Goal: Task Accomplishment & Management: Use online tool/utility

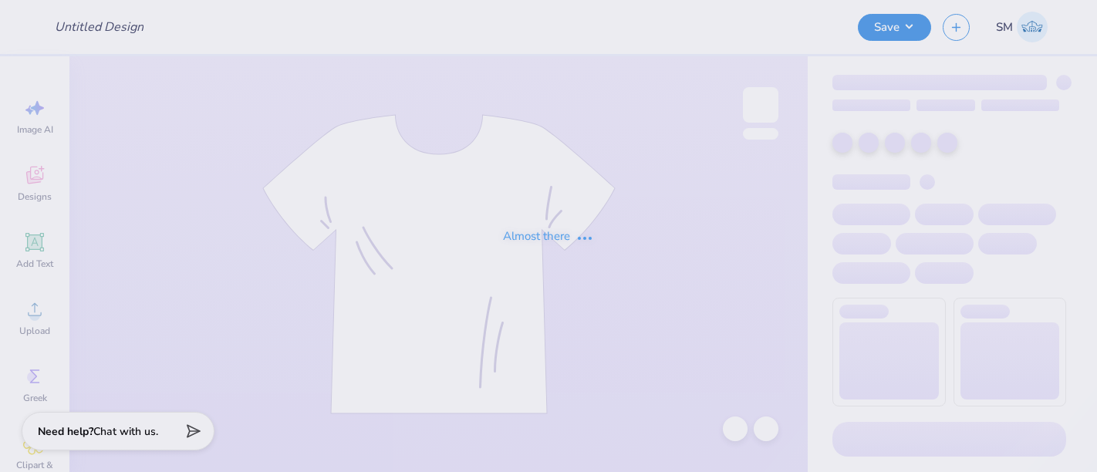
type input "sweatshirt"
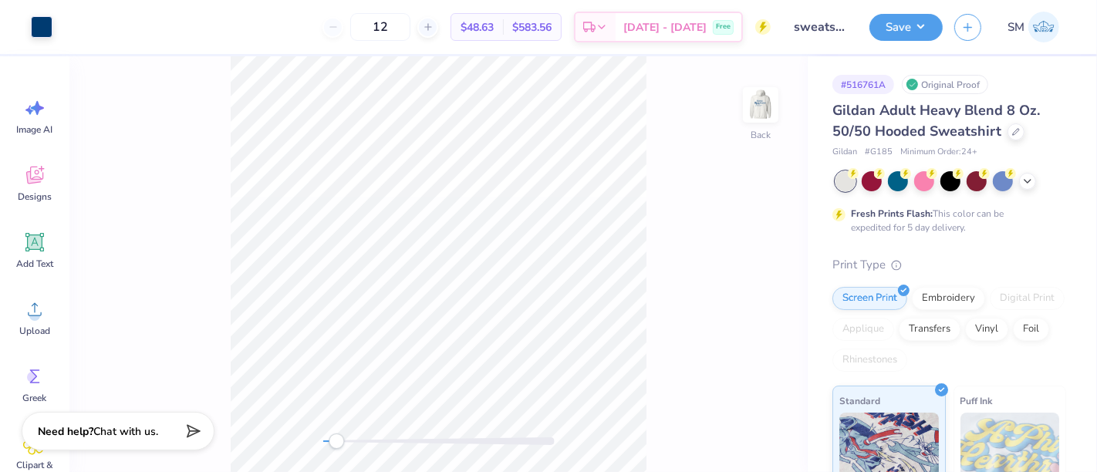
drag, startPoint x: 322, startPoint y: 442, endPoint x: 336, endPoint y: 446, distance: 15.2
click at [336, 446] on div "Accessibility label" at bounding box center [336, 440] width 15 height 15
drag, startPoint x: 349, startPoint y: 446, endPoint x: 361, endPoint y: 444, distance: 11.7
click at [361, 444] on div "Accessibility label" at bounding box center [360, 440] width 15 height 15
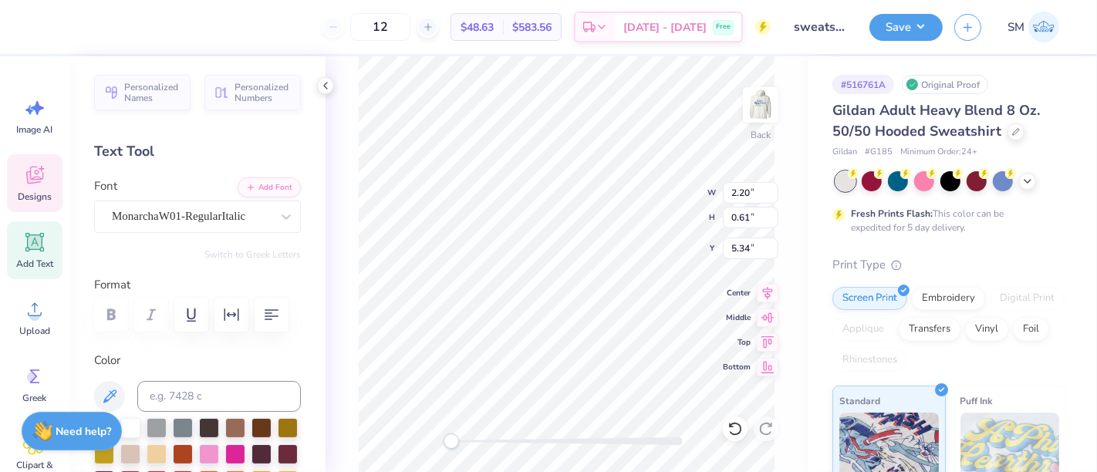
scroll to position [14, 2]
drag, startPoint x: 450, startPoint y: 443, endPoint x: 520, endPoint y: 437, distance: 69.6
click at [520, 440] on div "Accessibility label" at bounding box center [519, 440] width 15 height 15
paste textarea "Charlottesville, Virginia"
type textarea "Charlottesville, Virginia"
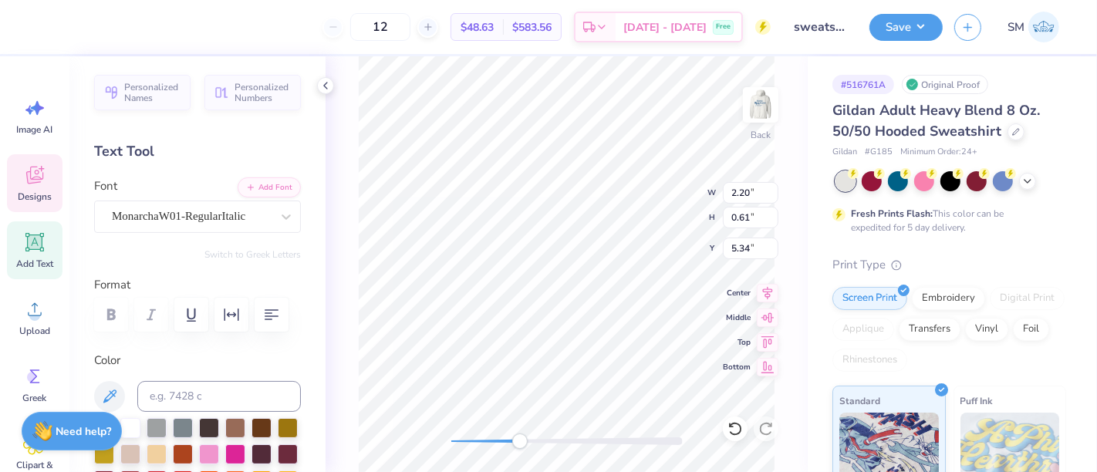
scroll to position [14, 8]
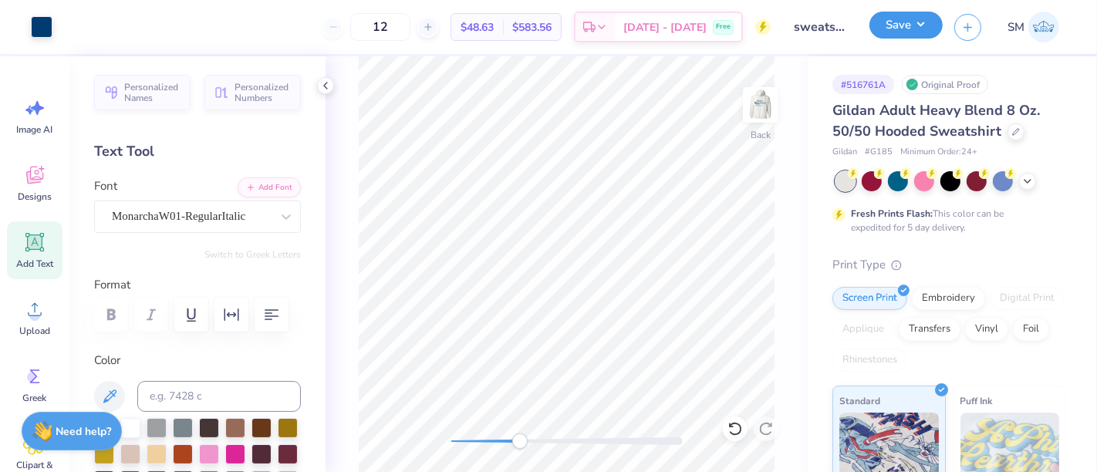
click at [912, 32] on button "Save" at bounding box center [905, 25] width 73 height 27
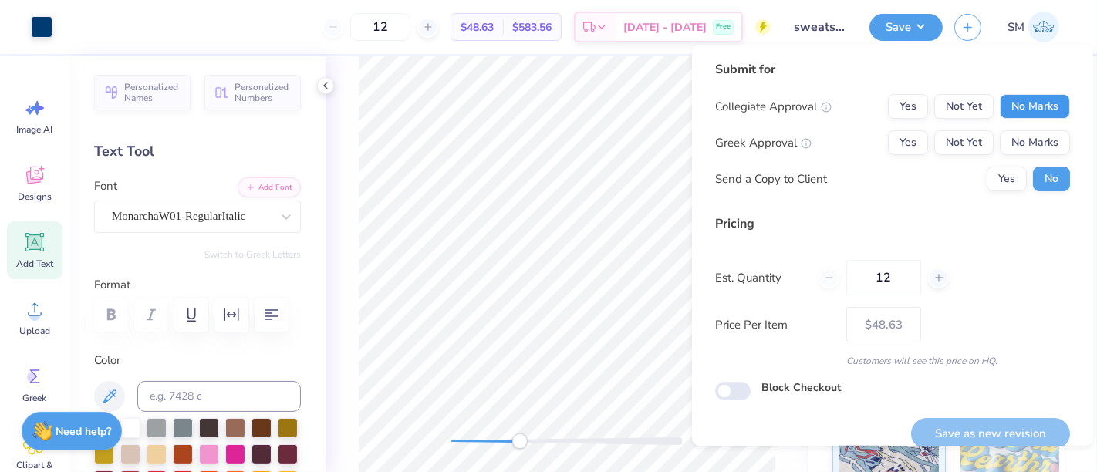
click at [1023, 103] on button "No Marks" at bounding box center [1034, 106] width 70 height 25
drag, startPoint x: 894, startPoint y: 140, endPoint x: 915, endPoint y: 157, distance: 27.9
click at [894, 142] on button "Yes" at bounding box center [908, 142] width 40 height 25
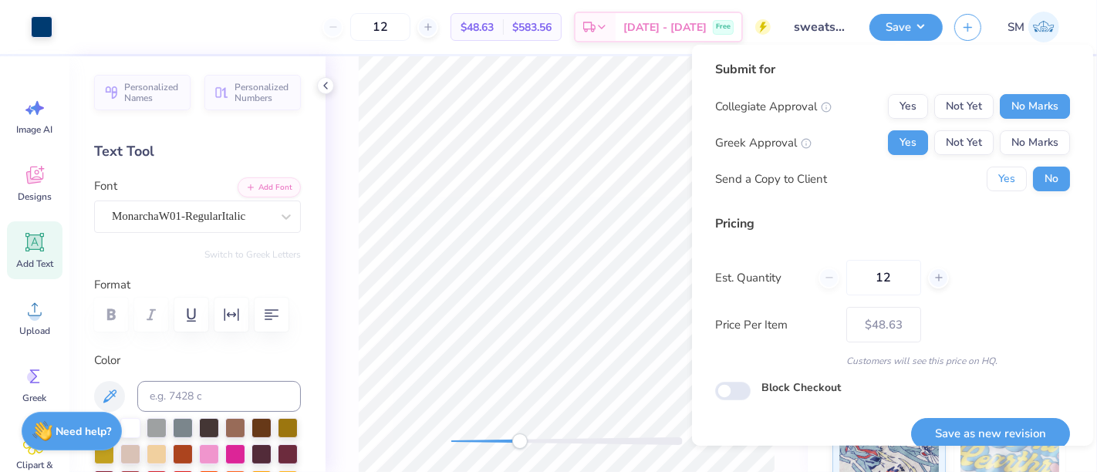
drag, startPoint x: 999, startPoint y: 169, endPoint x: 982, endPoint y: 195, distance: 31.2
click at [997, 173] on button "Yes" at bounding box center [1006, 179] width 40 height 25
click at [981, 443] on button "Save as new revision" at bounding box center [990, 434] width 159 height 32
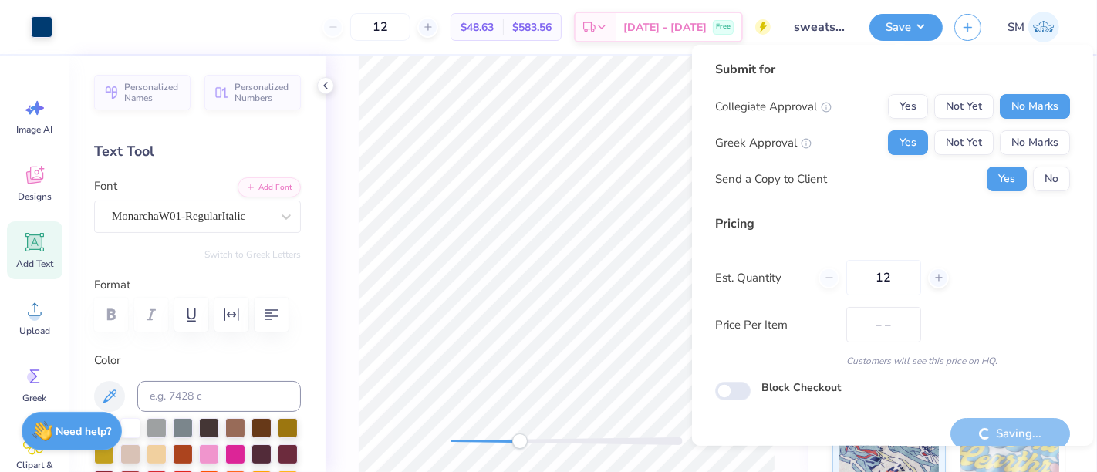
type input "$48.63"
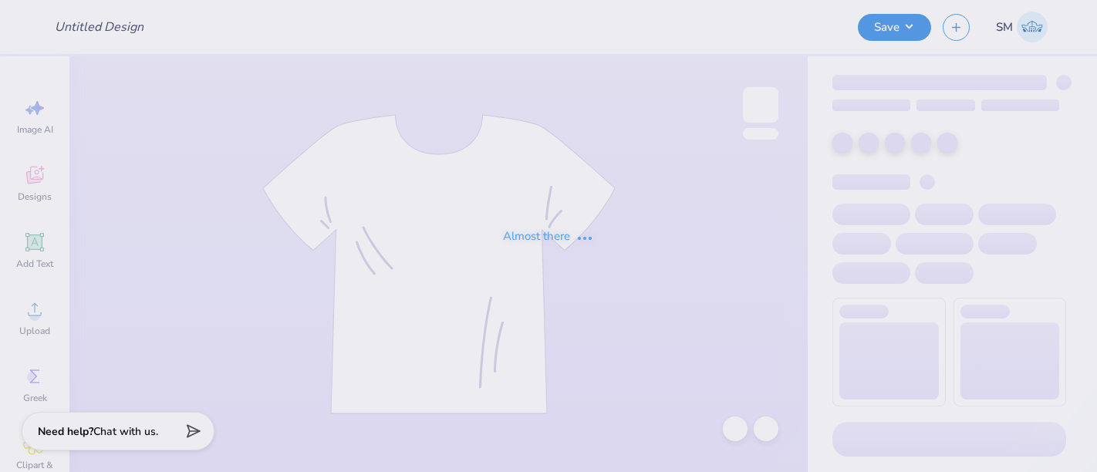
type input "sweatshirt"
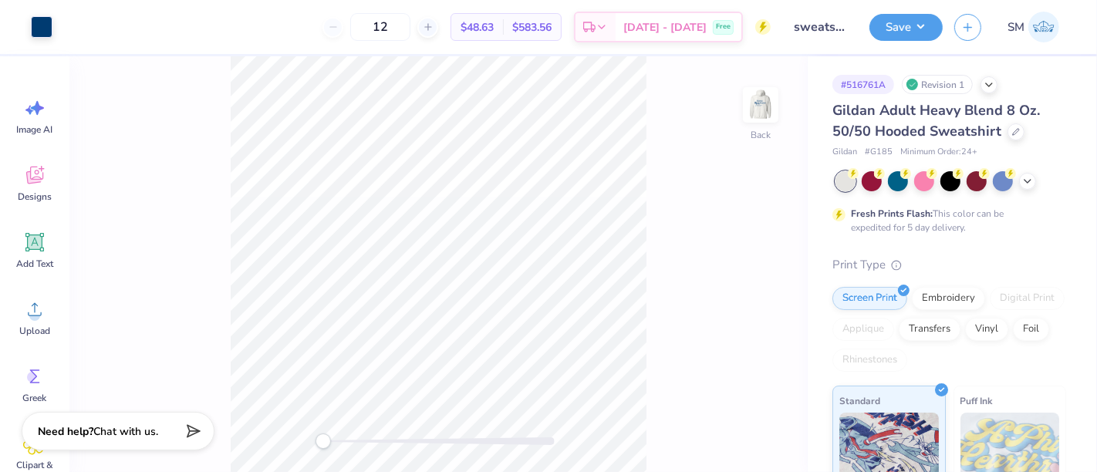
click at [795, 93] on div "Back" at bounding box center [438, 264] width 738 height 416
click at [758, 98] on img at bounding box center [761, 105] width 62 height 62
click at [394, 431] on div "Front" at bounding box center [438, 264] width 738 height 416
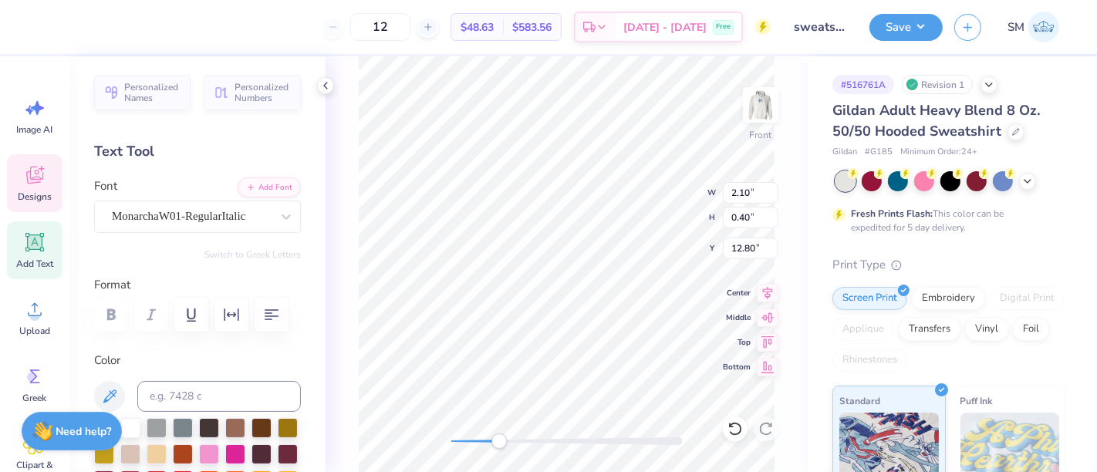
click at [499, 457] on div "Front W 2.10 2.10 " H 0.40 0.40 " Y 12.80 12.80 " Center Middle Top Bottom" at bounding box center [566, 264] width 482 height 416
type textarea "est. 1987"
click at [338, 39] on div "12 $48.63 Per Item $583.56 Total Est. Delivery [DATE] - [DATE] Free" at bounding box center [406, 27] width 728 height 54
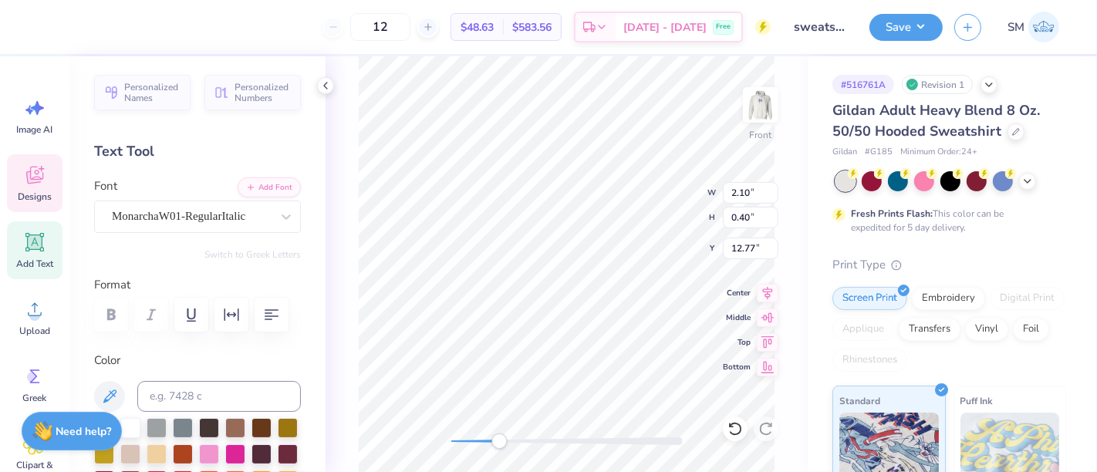
click at [584, 433] on div at bounding box center [566, 440] width 231 height 15
drag, startPoint x: 577, startPoint y: 441, endPoint x: 463, endPoint y: 437, distance: 113.4
click at [482, 449] on div "Accessibility label" at bounding box center [483, 440] width 15 height 15
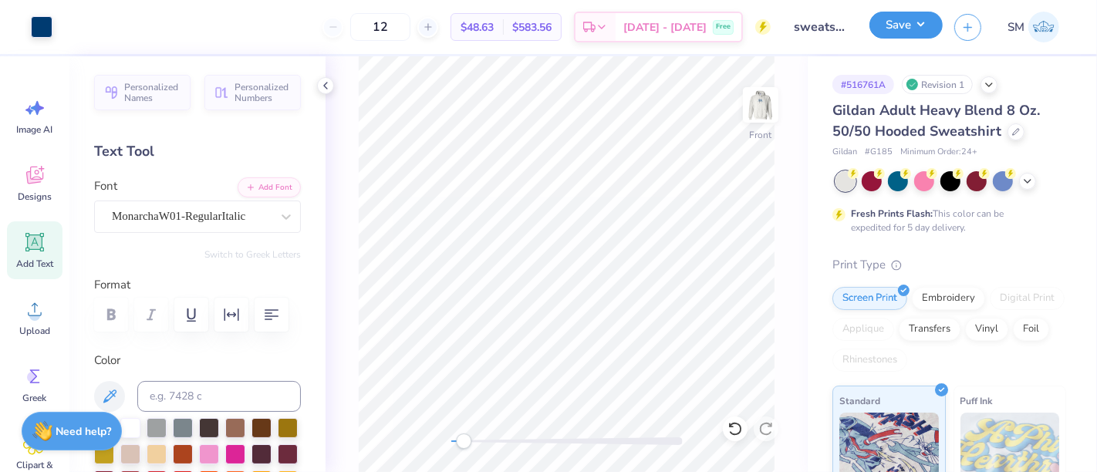
click at [900, 26] on button "Save" at bounding box center [905, 25] width 73 height 27
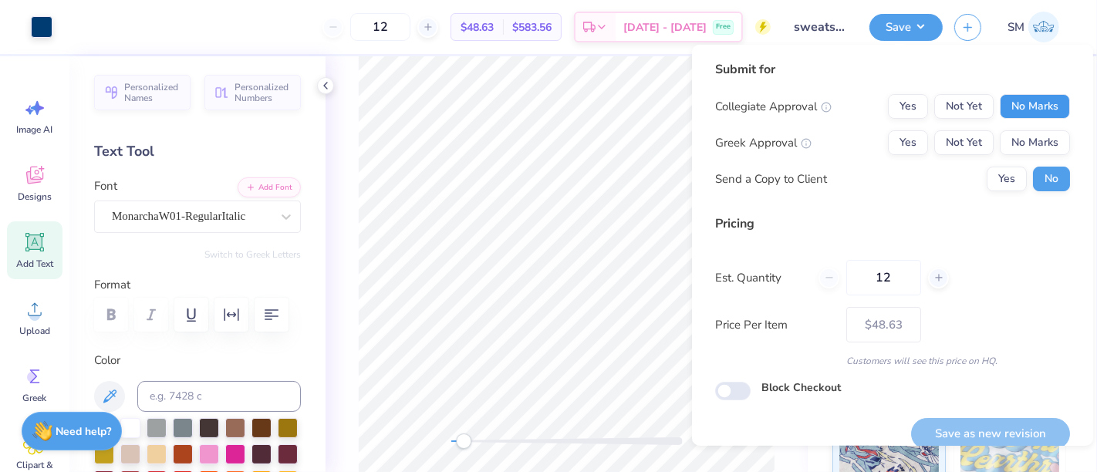
click at [1018, 101] on button "No Marks" at bounding box center [1034, 106] width 70 height 25
drag, startPoint x: 902, startPoint y: 137, endPoint x: 916, endPoint y: 157, distance: 24.2
click at [899, 137] on button "Yes" at bounding box center [908, 142] width 40 height 25
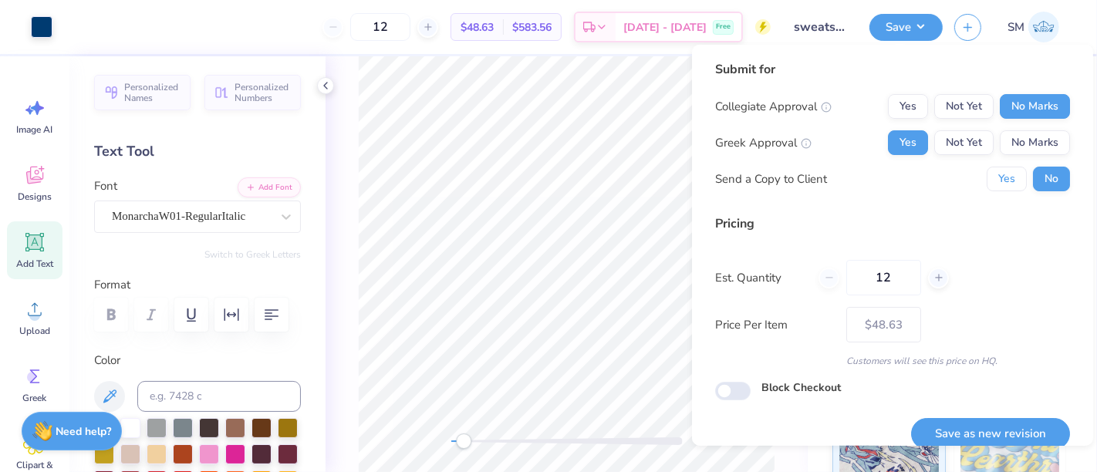
click at [998, 184] on button "Yes" at bounding box center [1006, 179] width 40 height 25
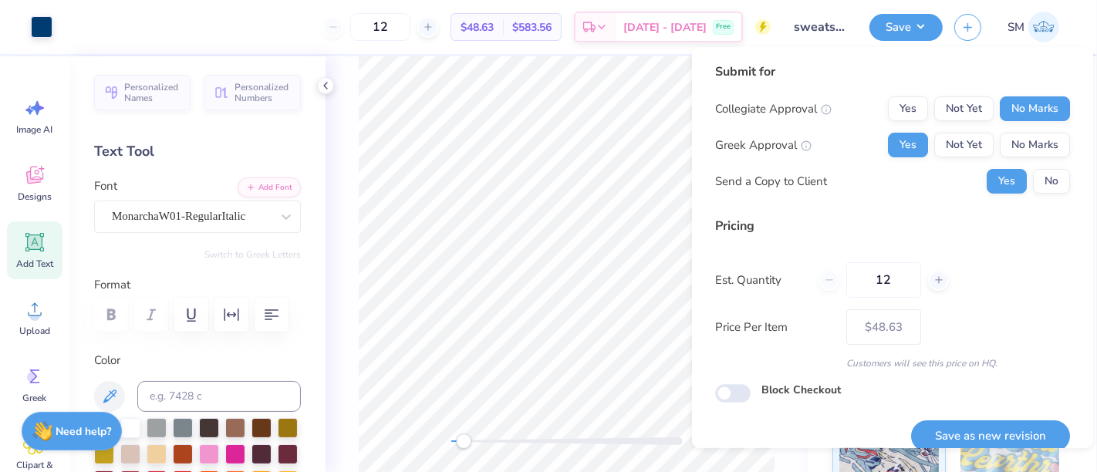
click at [980, 433] on button "Save as new revision" at bounding box center [990, 436] width 159 height 32
type input "$48.63"
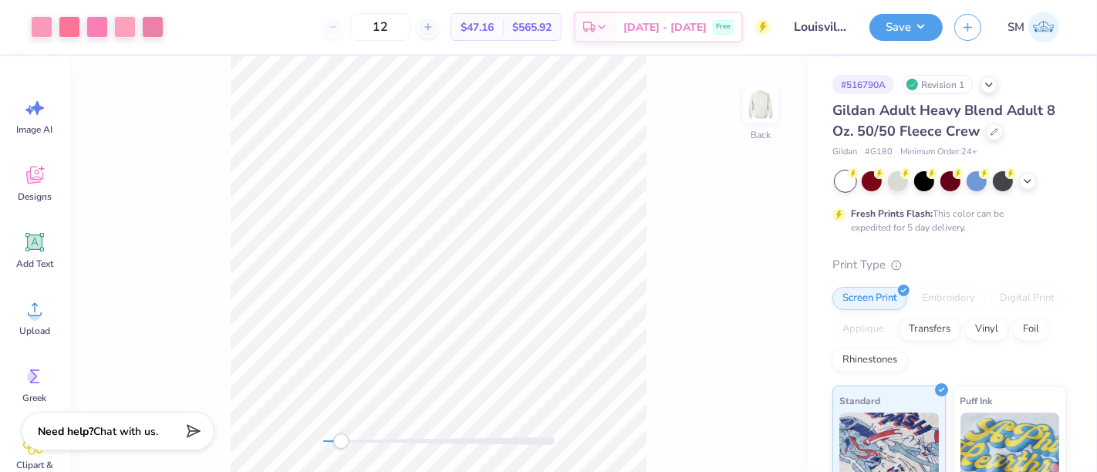
click at [341, 443] on div at bounding box center [438, 441] width 231 height 8
click at [42, 238] on icon at bounding box center [34, 242] width 23 height 23
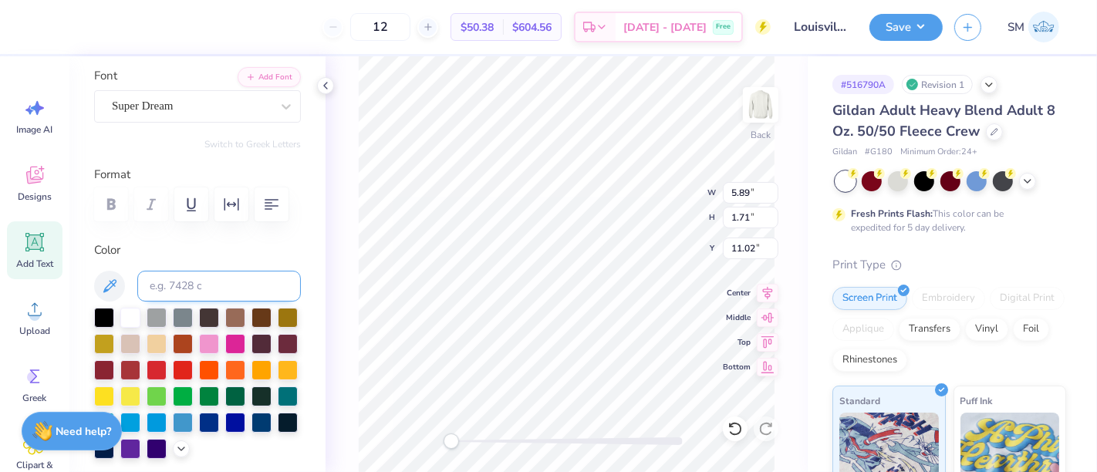
scroll to position [114, 0]
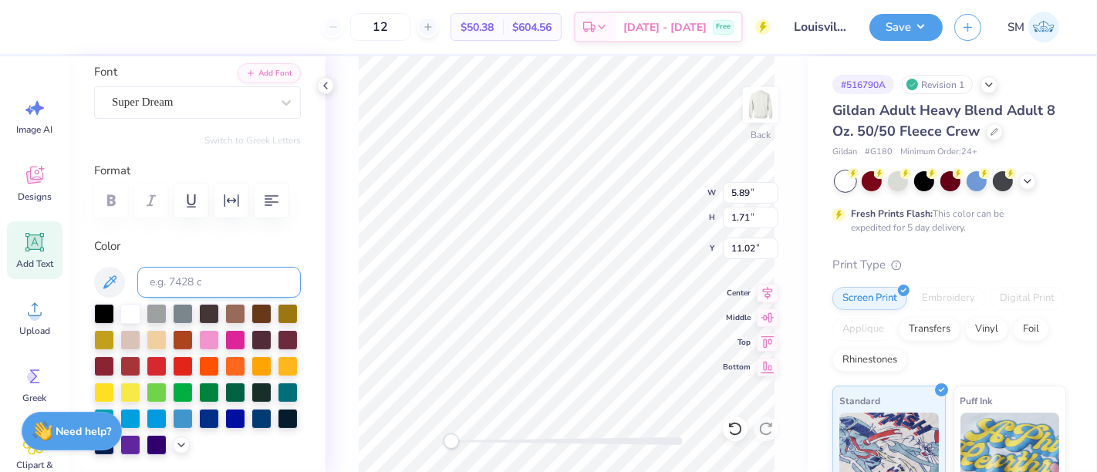
type textarea "TM"
click at [194, 298] on input at bounding box center [218, 282] width 163 height 31
type input "211 c"
click at [175, 100] on div "Super Dream" at bounding box center [191, 102] width 162 height 24
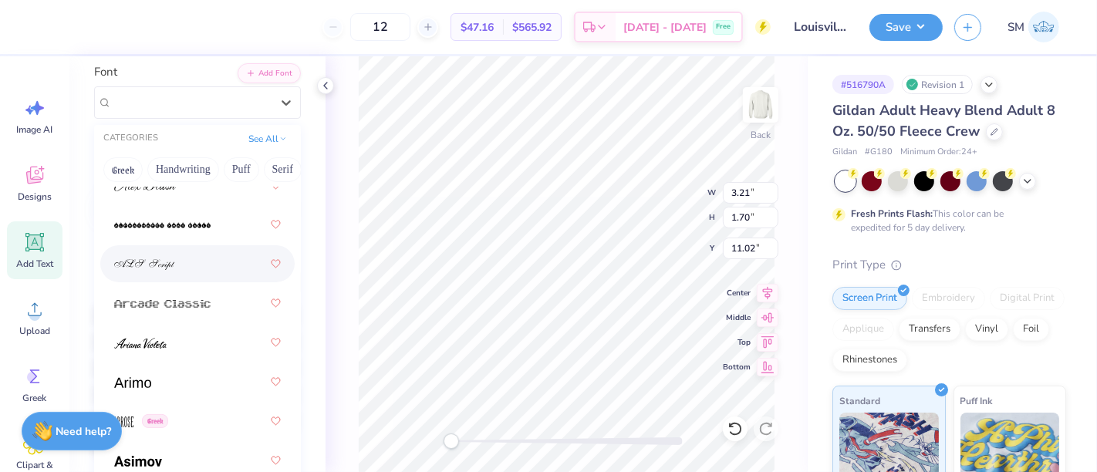
scroll to position [626, 0]
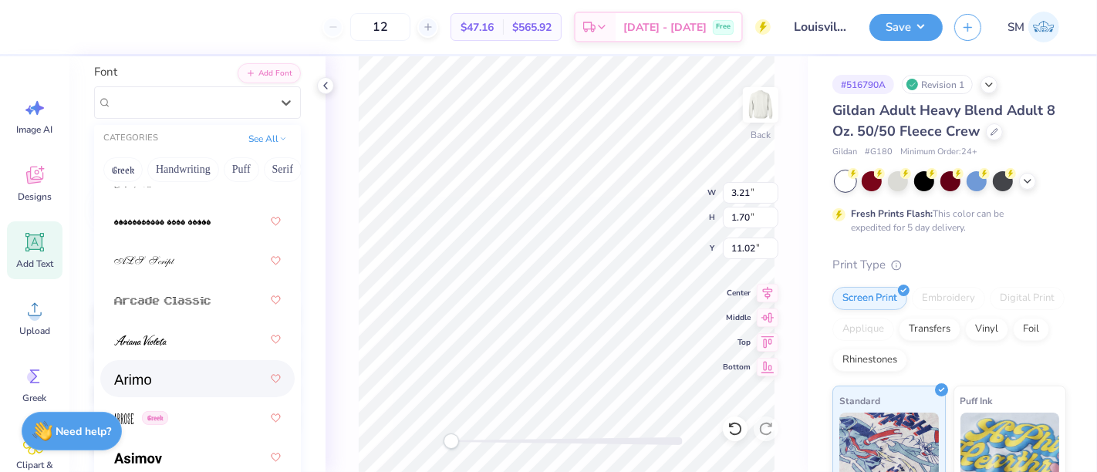
click at [151, 369] on div at bounding box center [197, 379] width 167 height 28
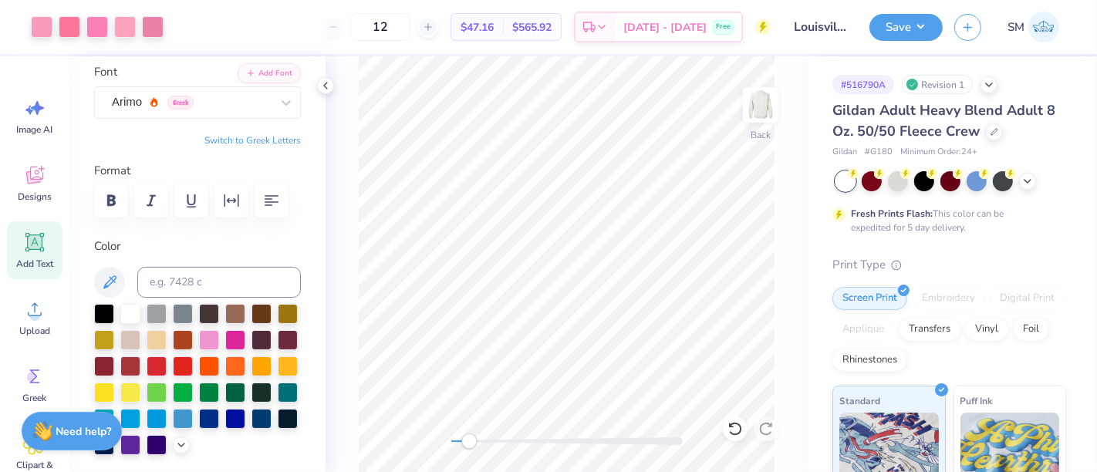
drag, startPoint x: 458, startPoint y: 442, endPoint x: 469, endPoint y: 447, distance: 11.7
click at [469, 446] on div "Accessibility label" at bounding box center [468, 440] width 15 height 15
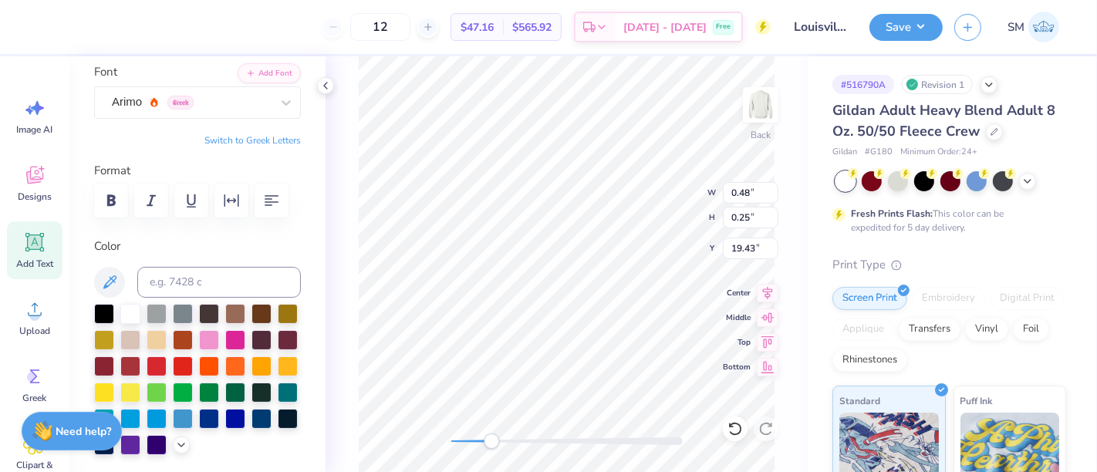
drag, startPoint x: 471, startPoint y: 443, endPoint x: 494, endPoint y: 443, distance: 22.4
click at [494, 443] on div "Accessibility label" at bounding box center [491, 440] width 15 height 15
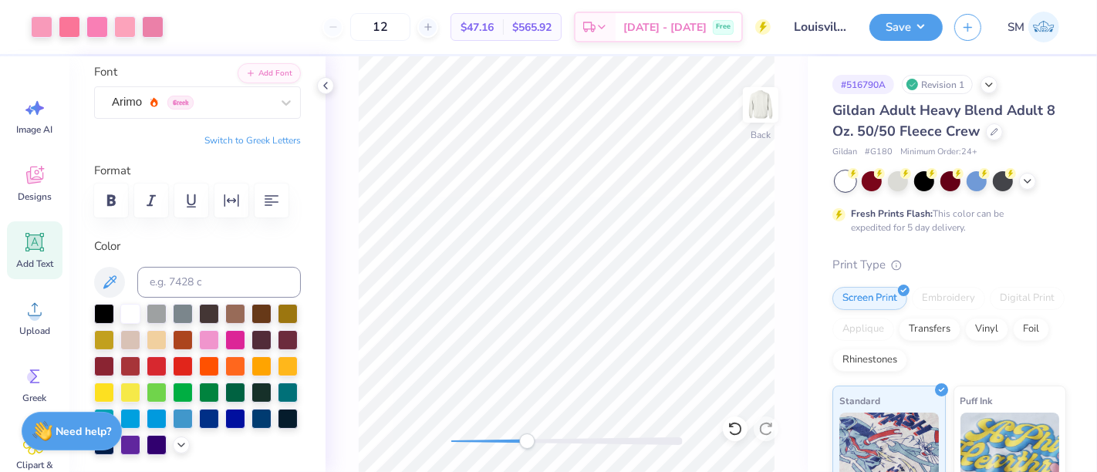
drag, startPoint x: 497, startPoint y: 441, endPoint x: 528, endPoint y: 437, distance: 31.9
click at [528, 437] on div "Accessibility label" at bounding box center [526, 440] width 15 height 15
click at [529, 440] on div "Accessibility label" at bounding box center [528, 440] width 15 height 15
click at [457, 433] on div "Back" at bounding box center [566, 264] width 482 height 416
click at [905, 31] on button "Save" at bounding box center [905, 25] width 73 height 27
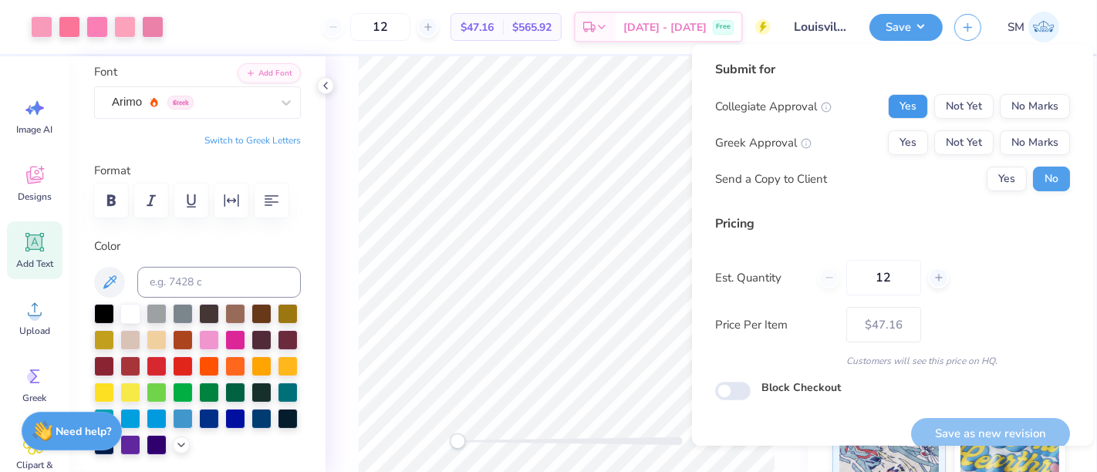
click at [906, 103] on button "Yes" at bounding box center [908, 106] width 40 height 25
drag, startPoint x: 1013, startPoint y: 135, endPoint x: 1009, endPoint y: 143, distance: 9.3
click at [1009, 143] on button "No Marks" at bounding box center [1034, 142] width 70 height 25
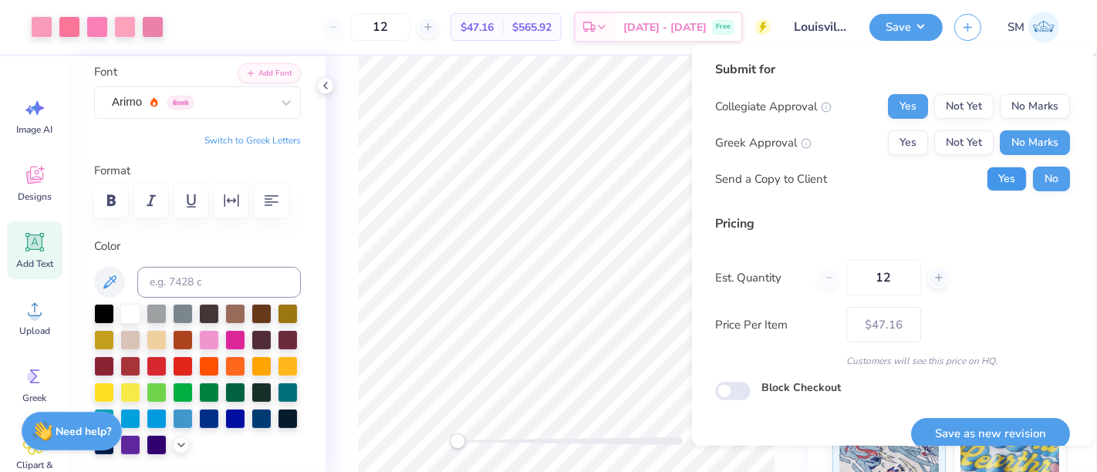
click at [989, 182] on button "Yes" at bounding box center [1006, 179] width 40 height 25
click at [998, 431] on button "Save as new revision" at bounding box center [990, 434] width 159 height 32
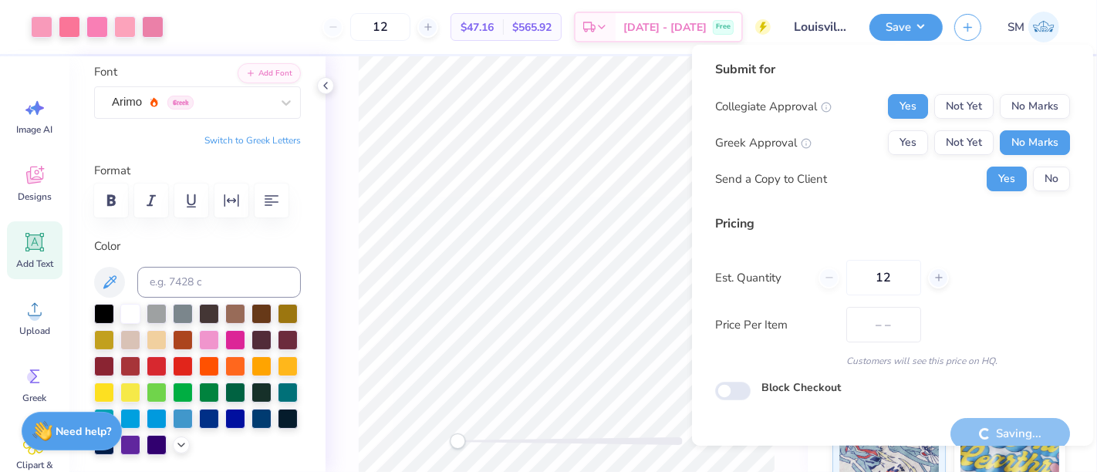
type input "$47.16"
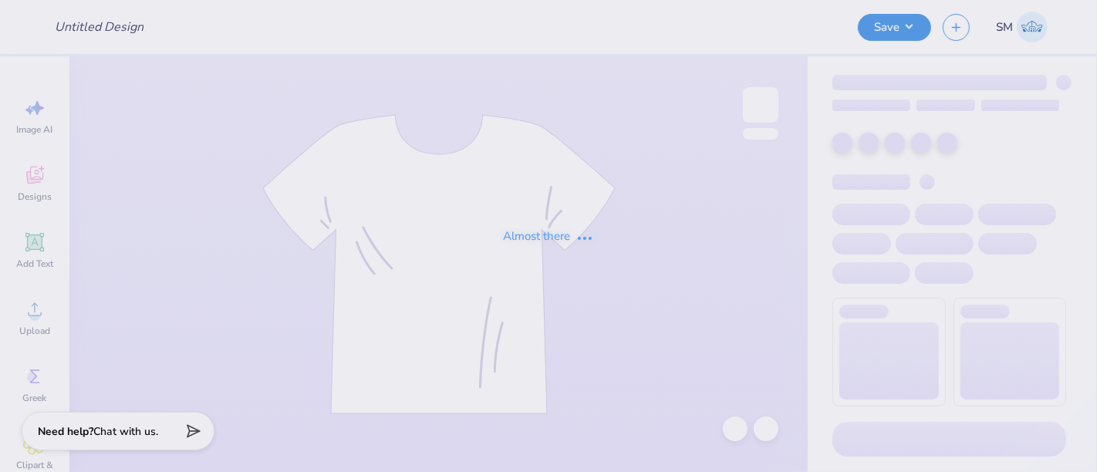
type input "new mem crewneck"
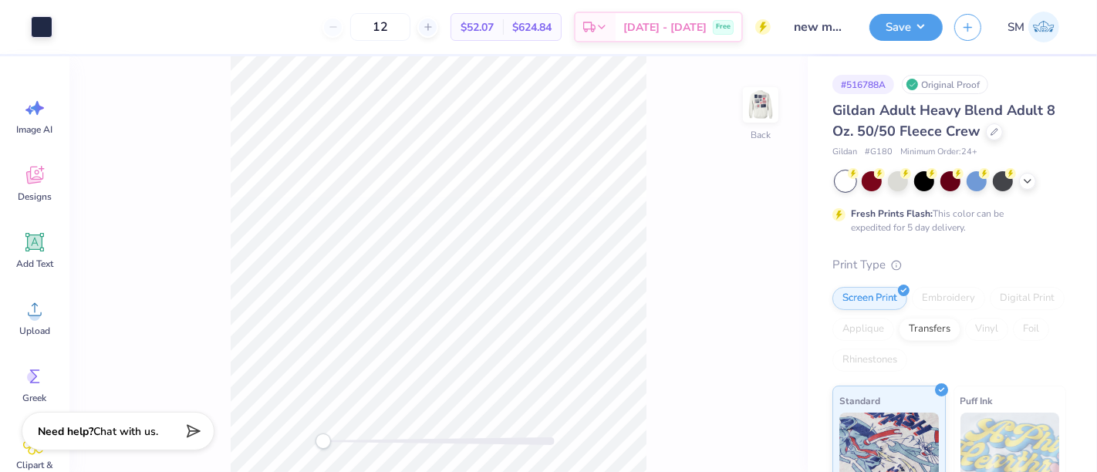
drag, startPoint x: 753, startPoint y: 116, endPoint x: 345, endPoint y: 448, distance: 526.3
click at [753, 116] on img at bounding box center [760, 104] width 31 height 31
click at [345, 448] on div "Accessibility label" at bounding box center [344, 440] width 15 height 15
click at [389, 443] on div "Accessibility label" at bounding box center [388, 440] width 15 height 15
click at [436, 450] on div "Front" at bounding box center [438, 264] width 738 height 416
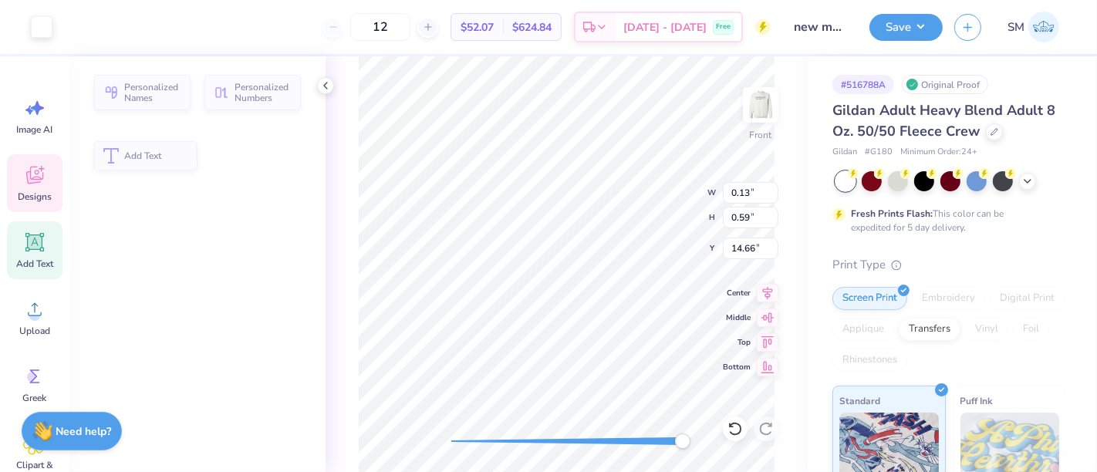
type input "0.13"
type input "0.59"
type input "14.66"
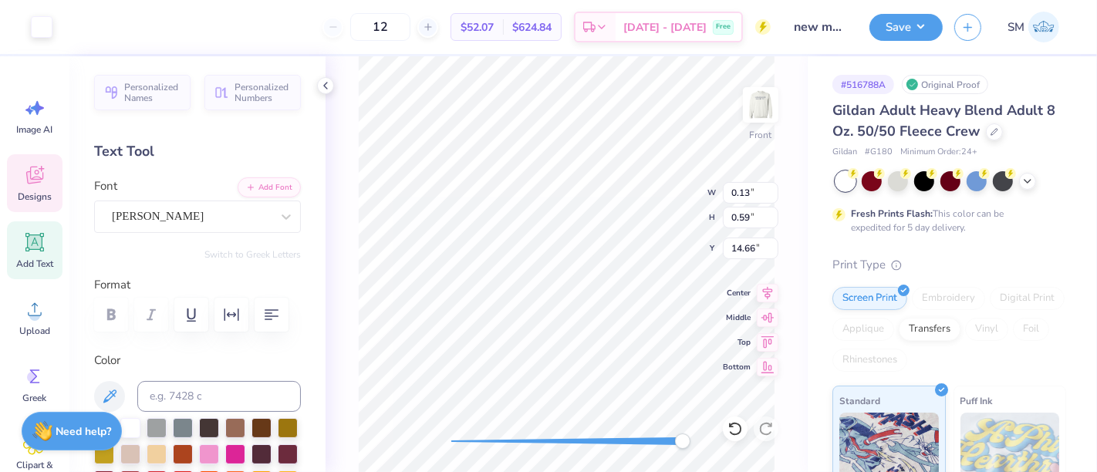
scroll to position [14, 3]
drag, startPoint x: 451, startPoint y: 440, endPoint x: 567, endPoint y: 444, distance: 115.7
click at [567, 444] on div "Accessibility label" at bounding box center [566, 440] width 15 height 15
type textarea "KKG AT THE"
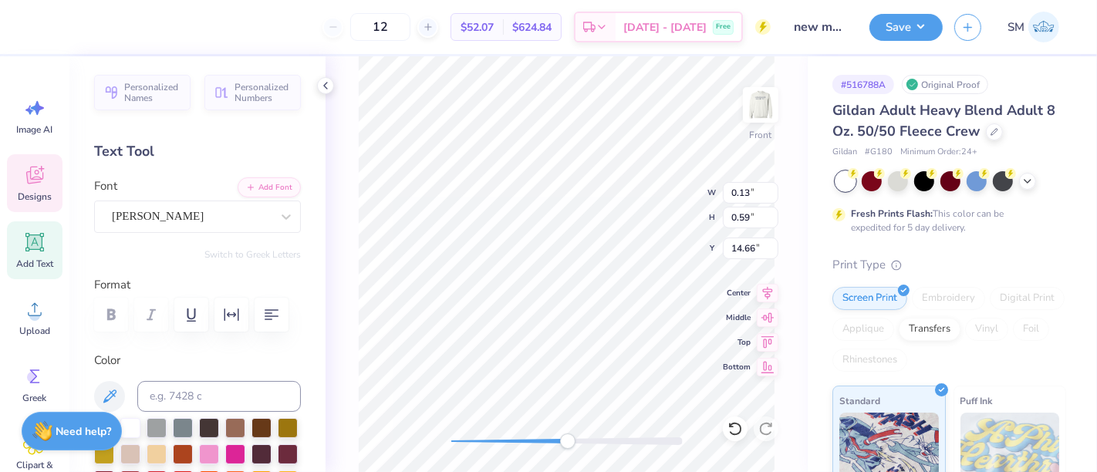
drag, startPoint x: 248, startPoint y: 22, endPoint x: 565, endPoint y: 443, distance: 526.6
click at [248, 22] on div "12 $52.07 Per Item $624.84 Total Est. Delivery Sep 21 - 24 Free" at bounding box center [406, 27] width 728 height 54
click at [560, 441] on div "Accessibility label" at bounding box center [567, 440] width 15 height 15
click at [908, 29] on button "Save" at bounding box center [905, 25] width 73 height 27
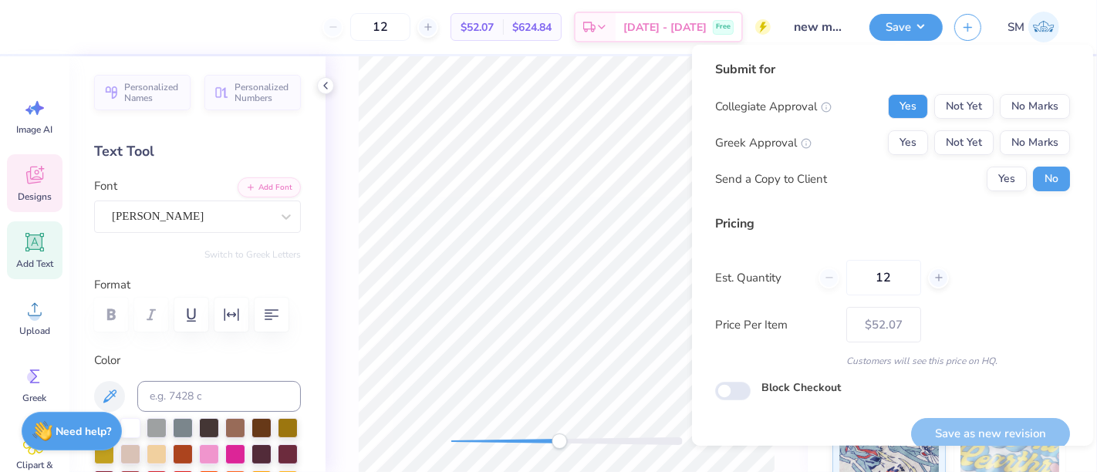
click at [902, 103] on button "Yes" at bounding box center [908, 106] width 40 height 25
click at [905, 137] on button "Yes" at bounding box center [908, 142] width 40 height 25
click at [1001, 192] on div "Submit for Collegiate Approval Yes Not Yet No Marks Greek Approval Yes Not Yet …" at bounding box center [892, 131] width 355 height 143
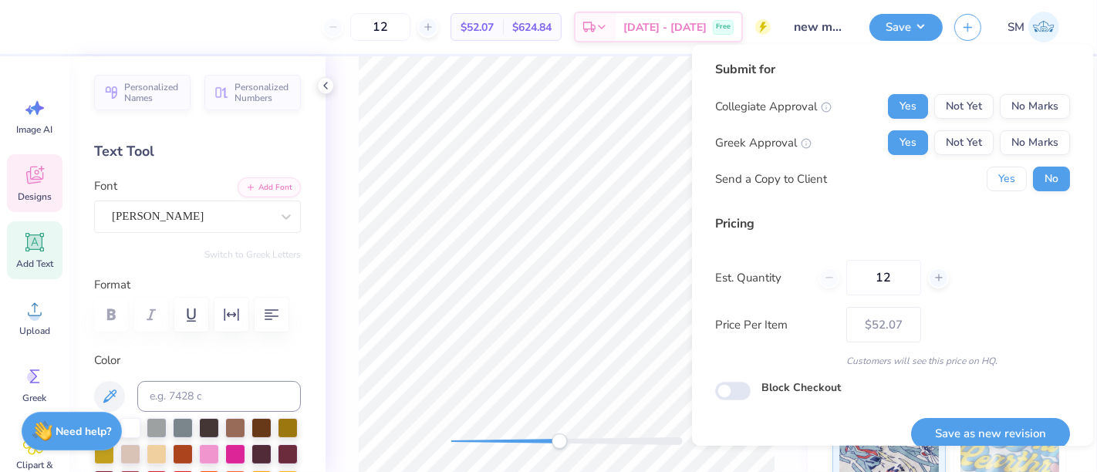
drag, startPoint x: 998, startPoint y: 181, endPoint x: 1001, endPoint y: 208, distance: 27.2
click at [996, 184] on button "Yes" at bounding box center [1006, 179] width 40 height 25
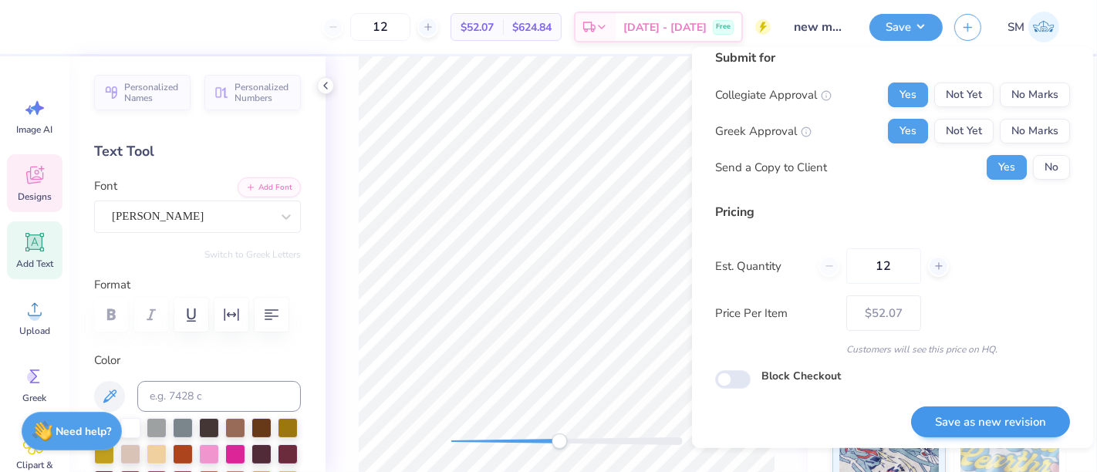
scroll to position [17, 0]
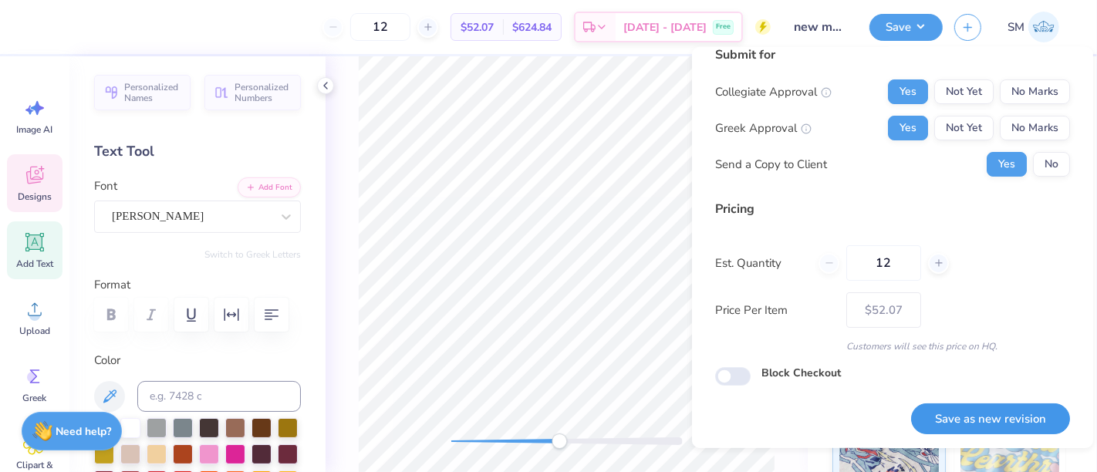
click at [982, 409] on button "Save as new revision" at bounding box center [990, 419] width 159 height 32
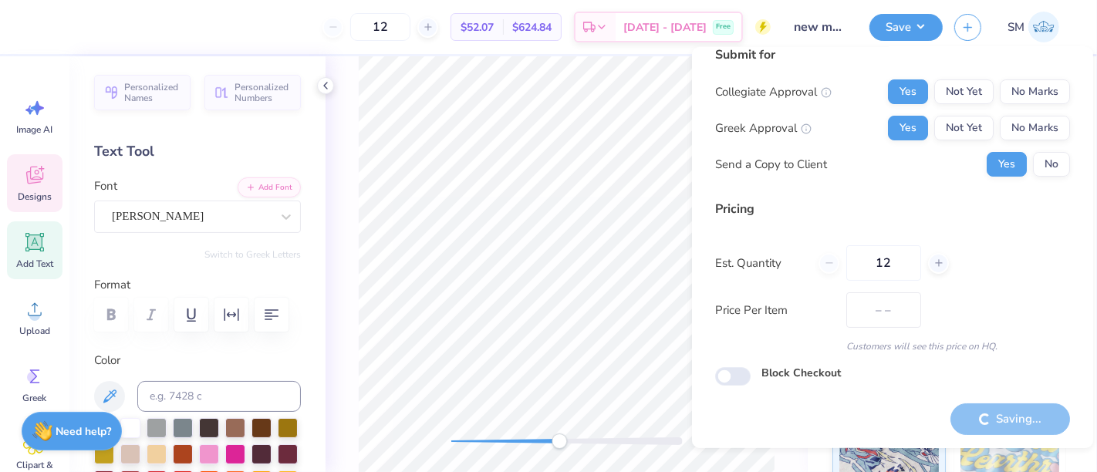
type input "$52.07"
